Goal: Task Accomplishment & Management: Manage account settings

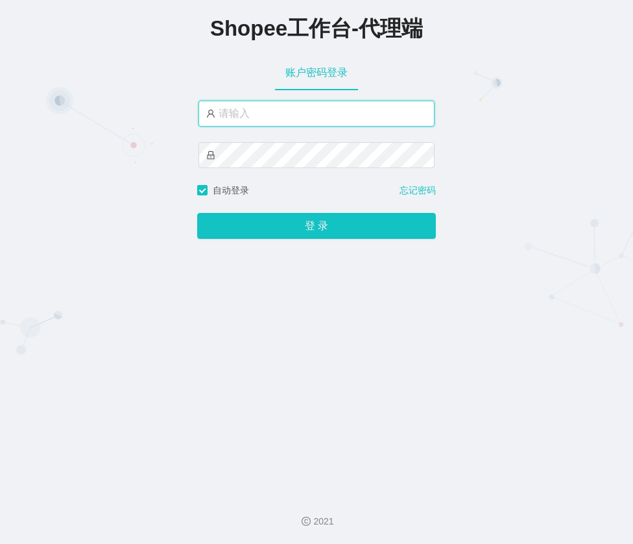
click at [267, 114] on input "text" at bounding box center [317, 114] width 236 height 26
type input "xjp4"
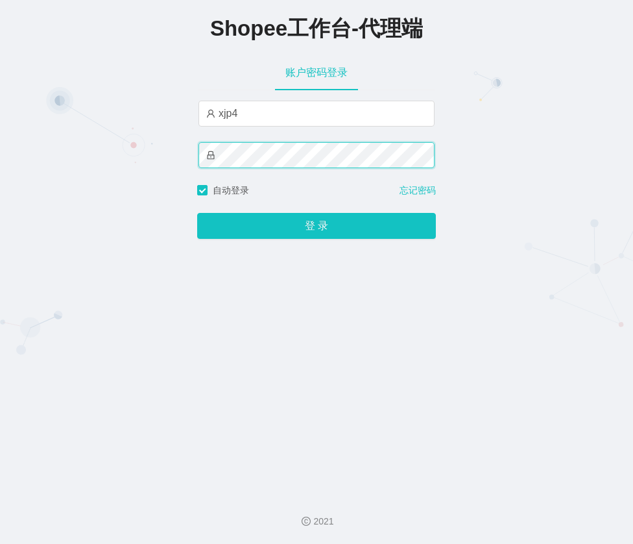
click at [197, 213] on button "登 录" at bounding box center [316, 226] width 239 height 26
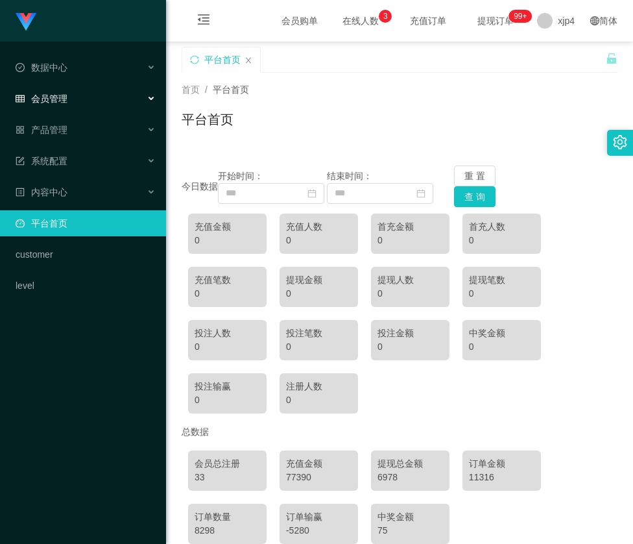
click at [86, 92] on div "会员管理" at bounding box center [83, 99] width 166 height 26
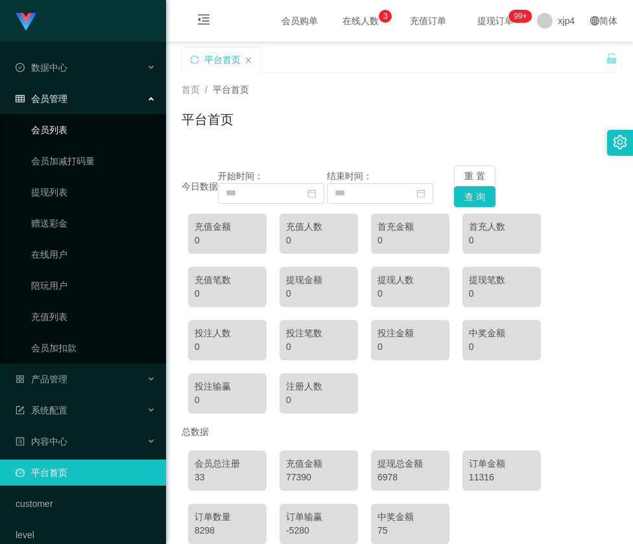
click at [51, 121] on link "会员列表" at bounding box center [93, 130] width 125 height 26
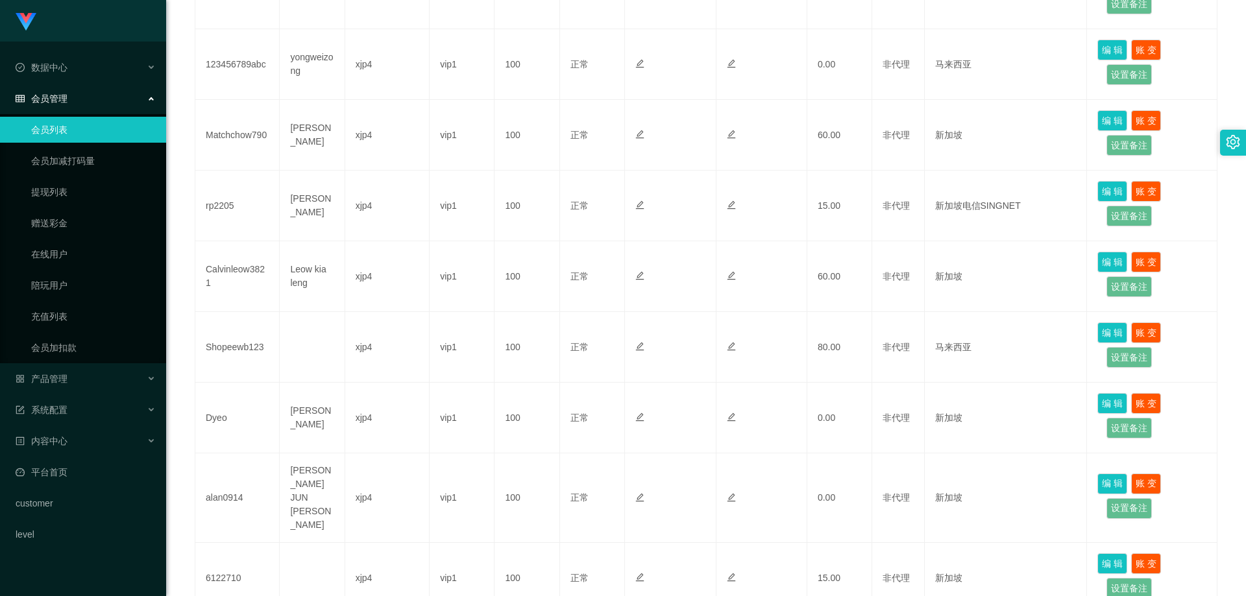
scroll to position [555, 0]
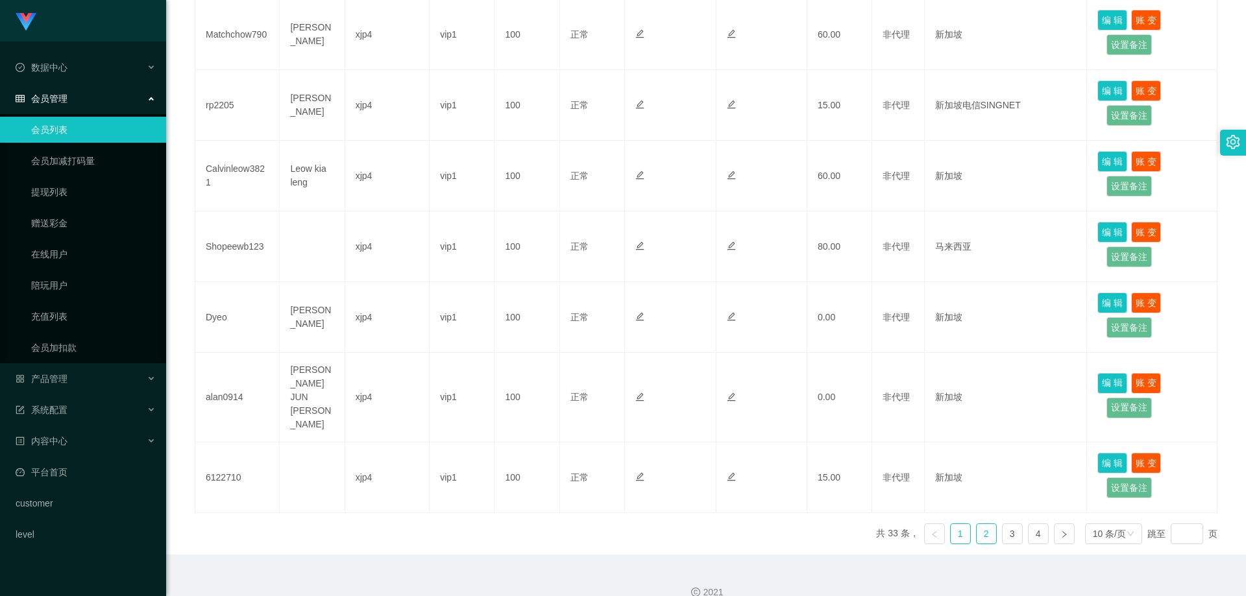
click at [633, 524] on link "2" at bounding box center [986, 533] width 19 height 19
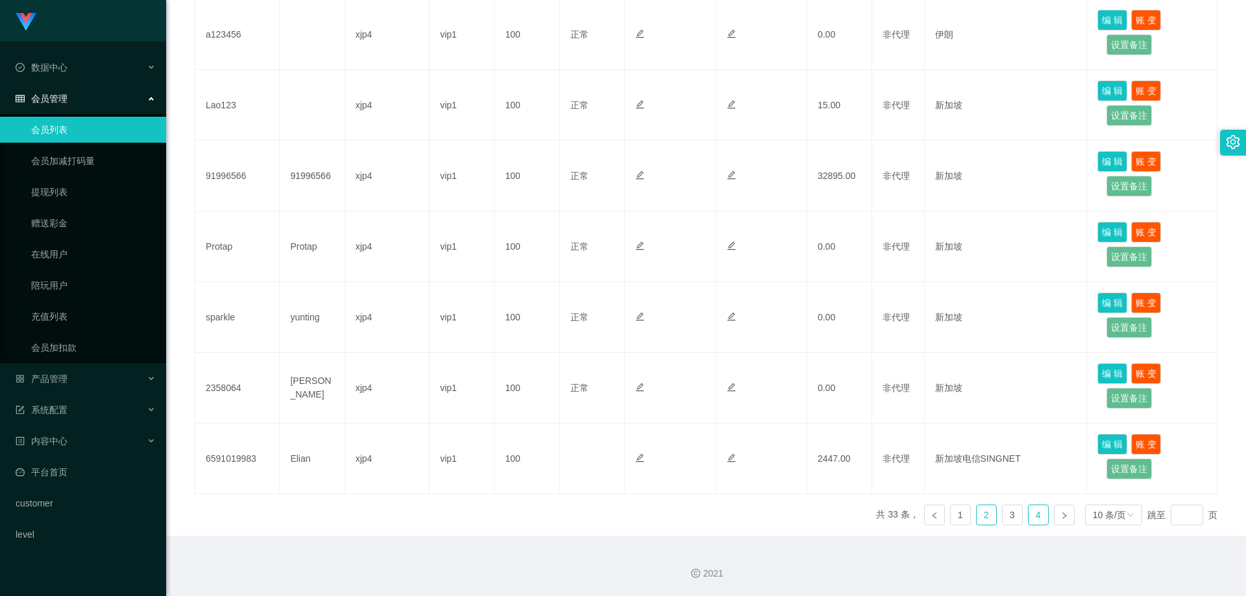
click at [633, 517] on link "4" at bounding box center [1037, 514] width 19 height 19
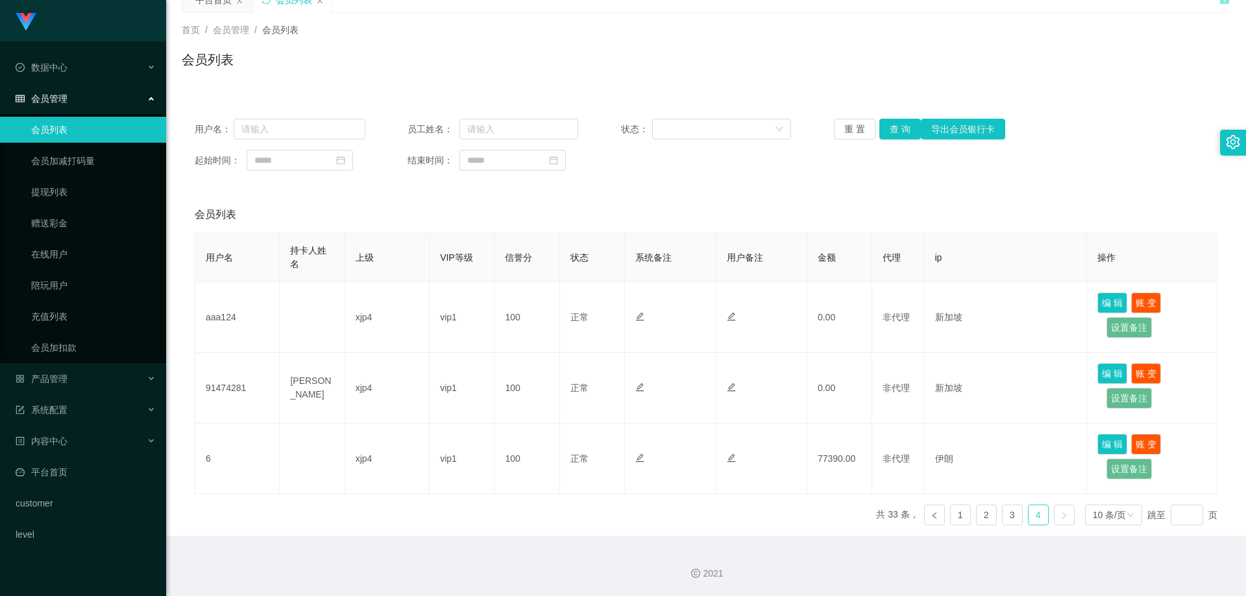
scroll to position [60, 0]
click at [633, 519] on link "1" at bounding box center [960, 514] width 19 height 19
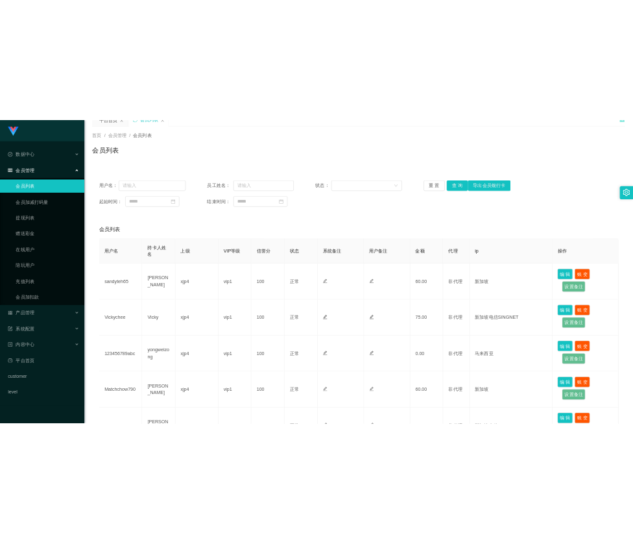
scroll to position [0, 0]
